Goal: Task Accomplishment & Management: Use online tool/utility

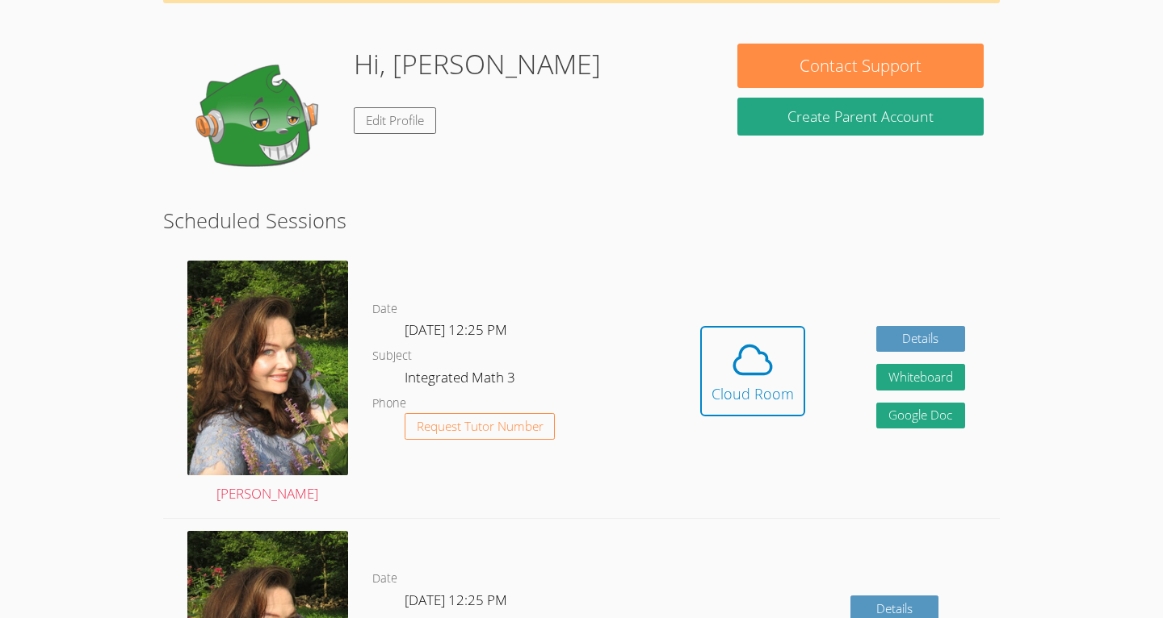
scroll to position [178, 0]
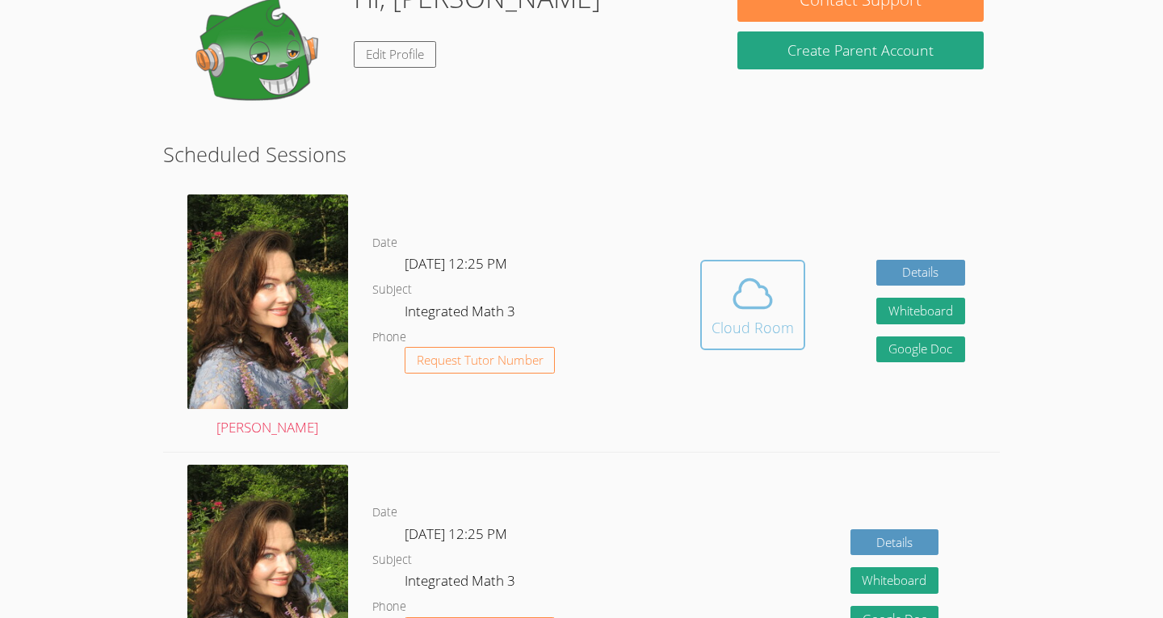
click at [773, 300] on icon at bounding box center [752, 293] width 45 height 45
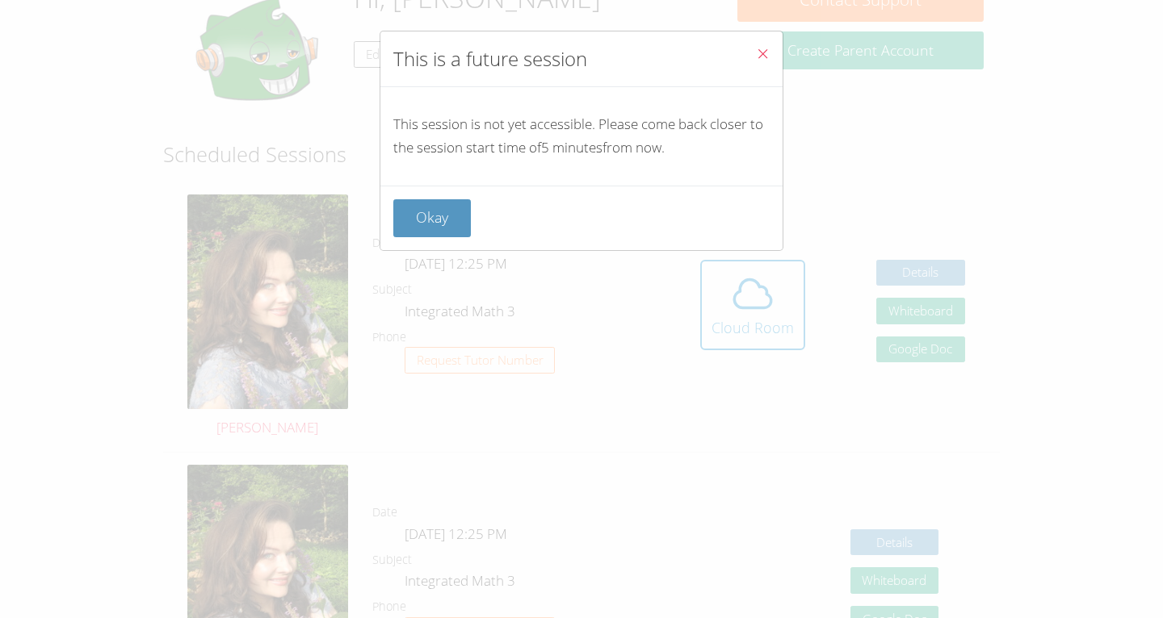
click at [752, 60] on button "Close" at bounding box center [763, 55] width 40 height 49
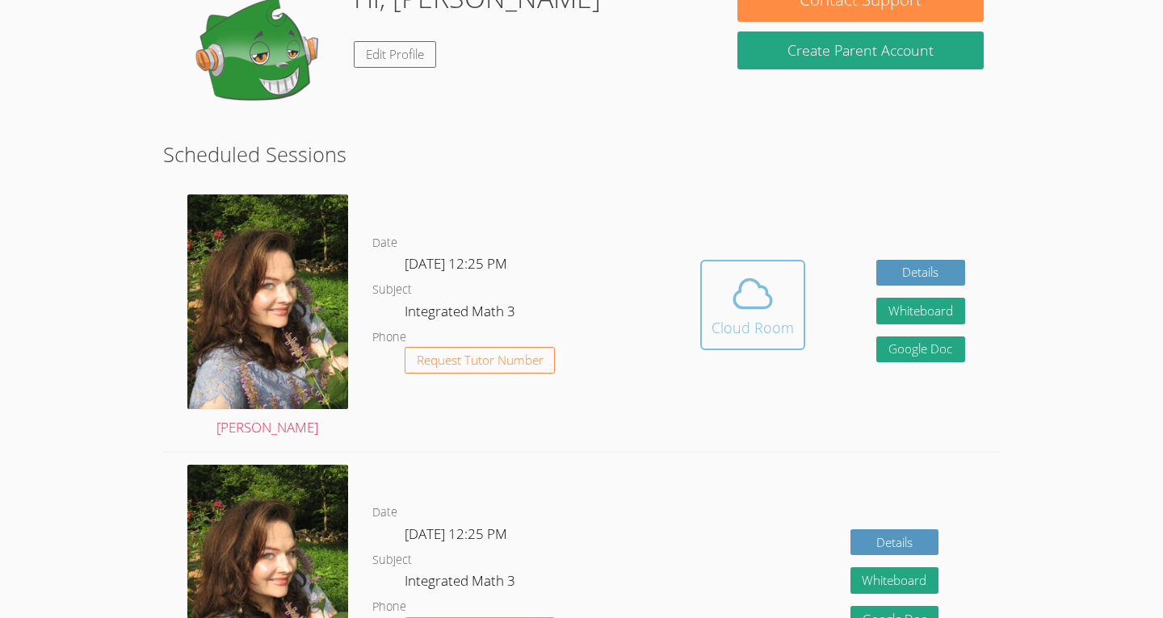
click at [769, 346] on button "Cloud Room" at bounding box center [752, 305] width 105 height 90
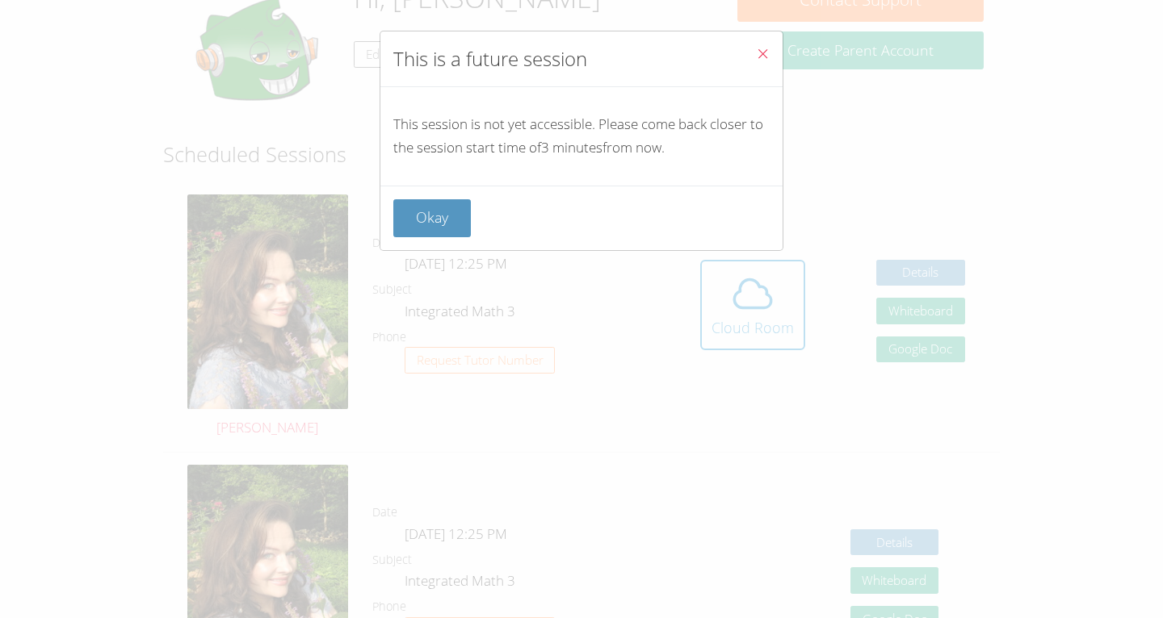
click at [762, 59] on icon "Close" at bounding box center [763, 54] width 14 height 14
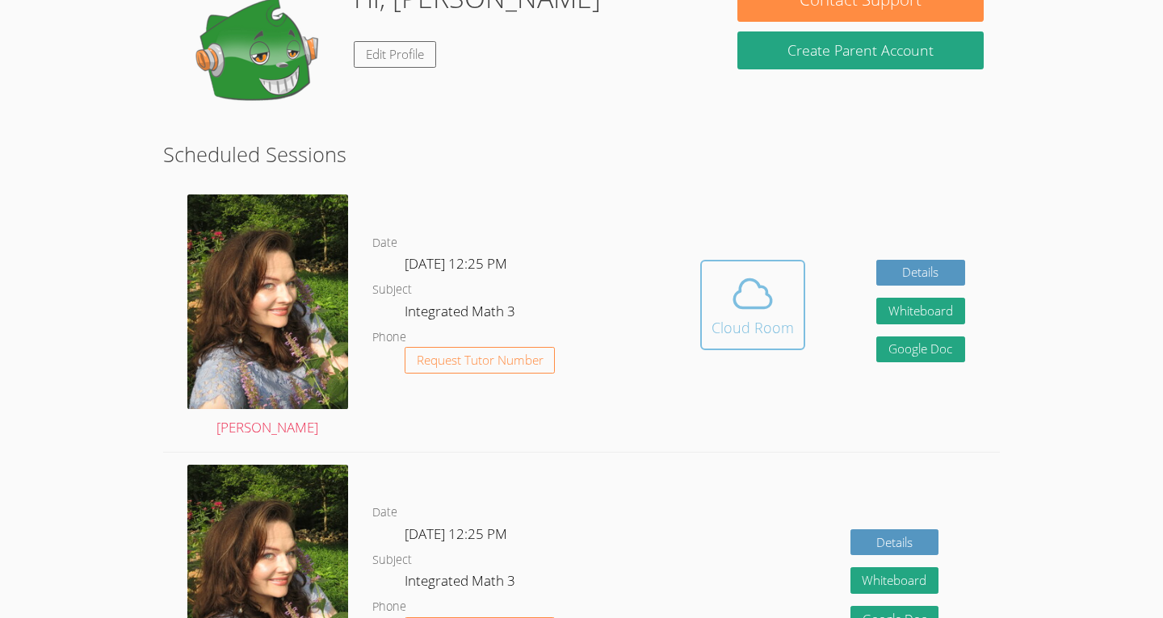
click at [789, 321] on div "Cloud Room" at bounding box center [752, 327] width 82 height 23
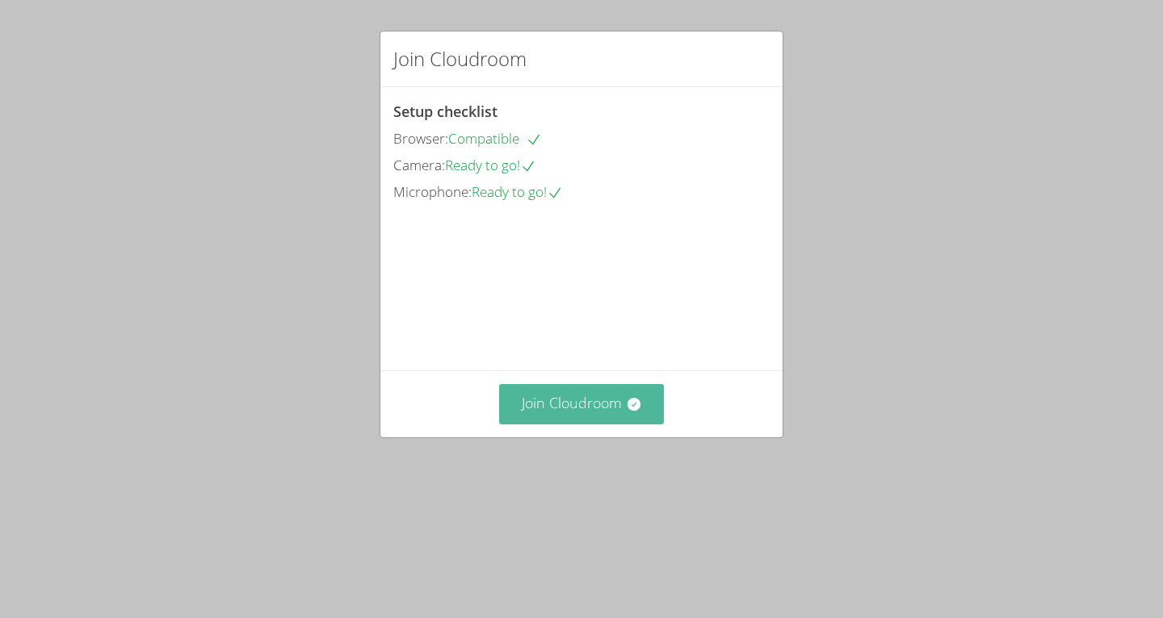
click at [613, 424] on button "Join Cloudroom" at bounding box center [582, 404] width 166 height 40
